Goal: Task Accomplishment & Management: Use online tool/utility

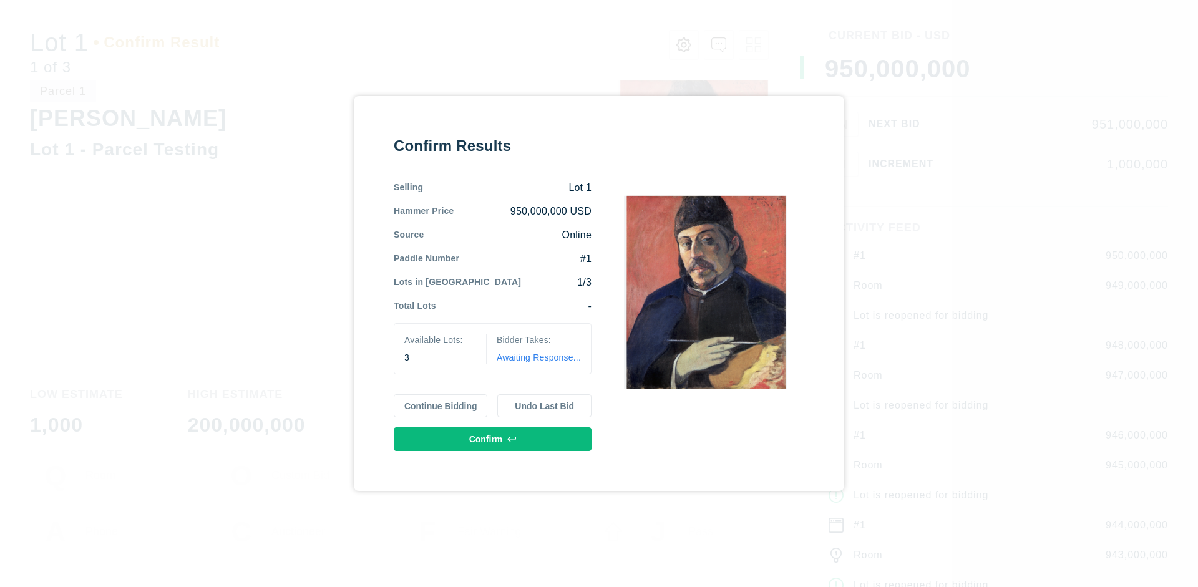
click at [441, 406] on button "Continue Bidding" at bounding box center [441, 406] width 94 height 24
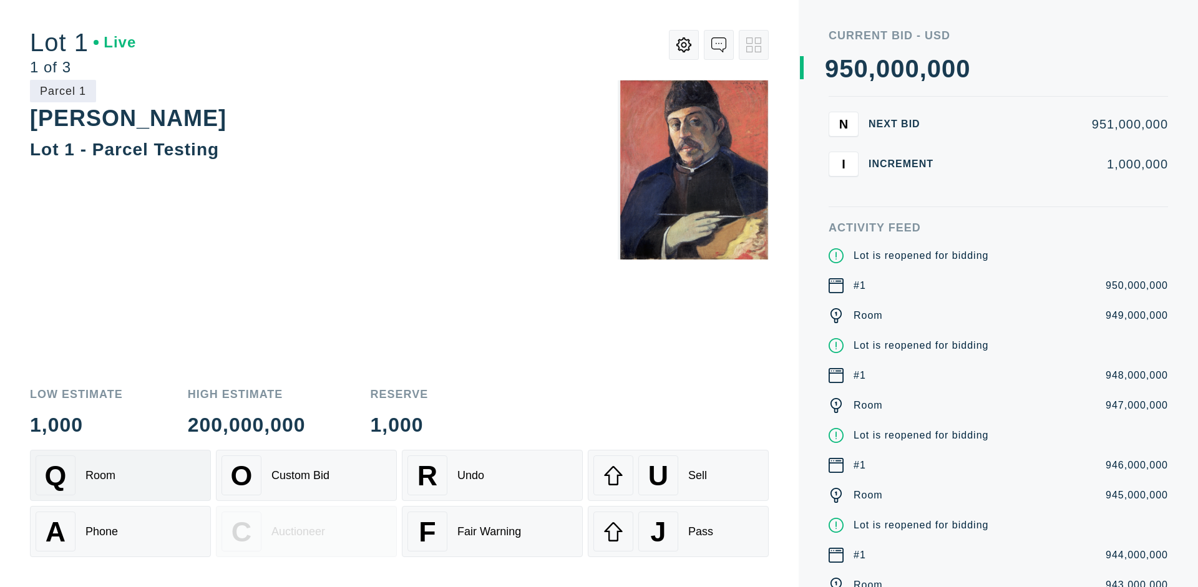
click at [120, 476] on div "Q Room" at bounding box center [121, 476] width 170 height 40
